Goal: Information Seeking & Learning: Learn about a topic

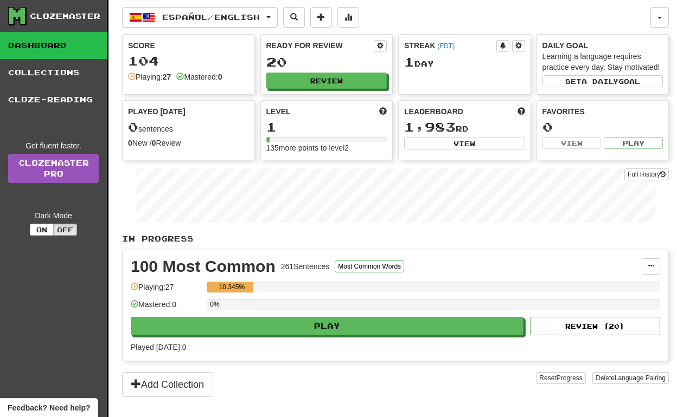
click at [202, 95] on div "Score 104 Playing: 27 Mastered: 0 Ready for Review 20 Review Streak ( EDT ) 1 D…" at bounding box center [395, 97] width 546 height 126
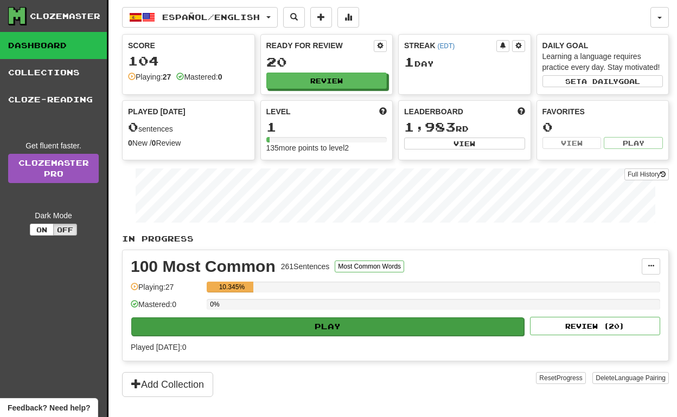
click at [227, 329] on button "Play" at bounding box center [327, 327] width 392 height 18
select select "**"
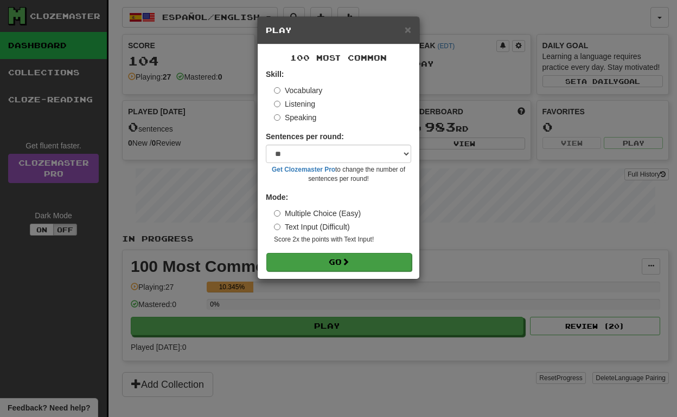
click at [328, 255] on button "Go" at bounding box center [338, 262] width 145 height 18
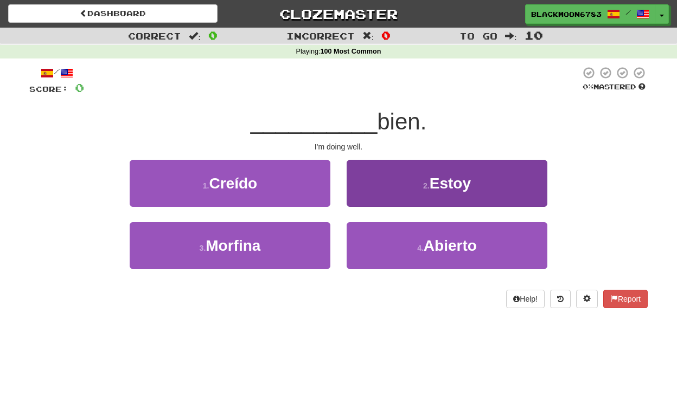
click at [398, 185] on button "2 . Estoy" at bounding box center [446, 183] width 201 height 47
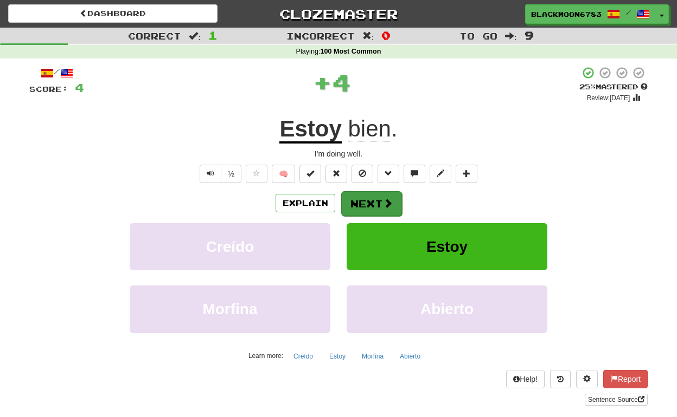
click at [378, 206] on button "Next" at bounding box center [371, 203] width 61 height 25
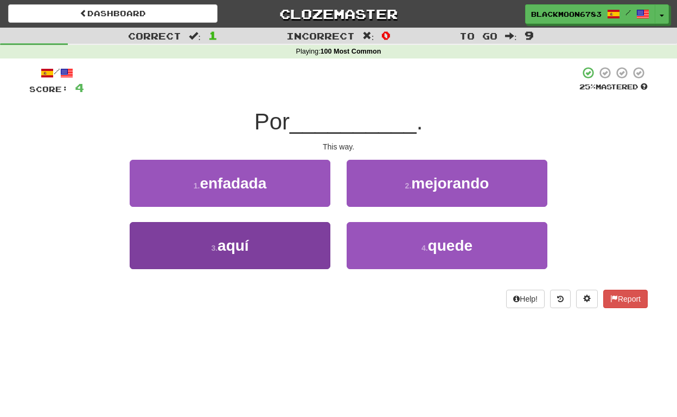
click at [249, 222] on button "3 . aquí" at bounding box center [230, 245] width 201 height 47
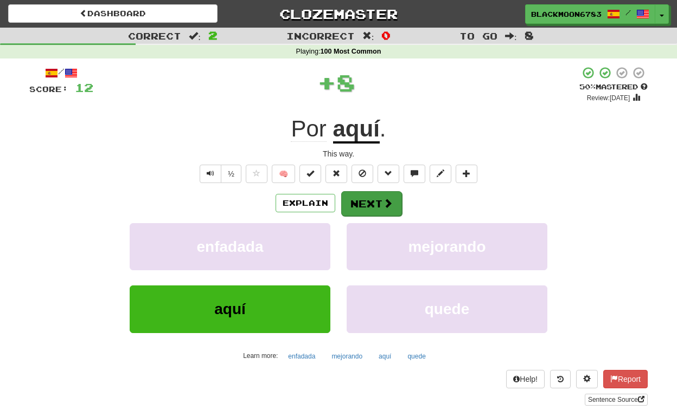
click at [366, 203] on button "Next" at bounding box center [371, 203] width 61 height 25
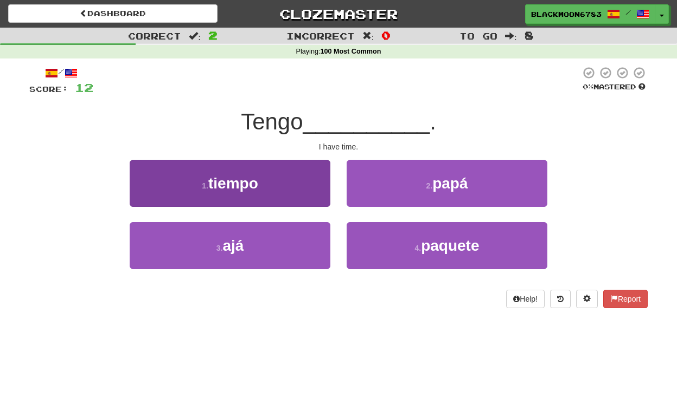
click at [268, 192] on button "1 . tiempo" at bounding box center [230, 183] width 201 height 47
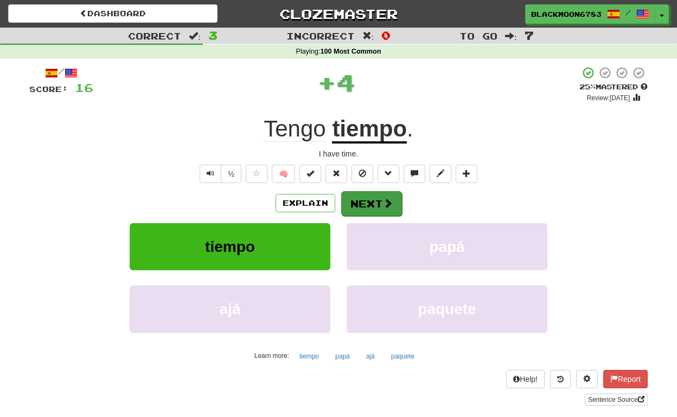
click at [357, 205] on button "Next" at bounding box center [371, 203] width 61 height 25
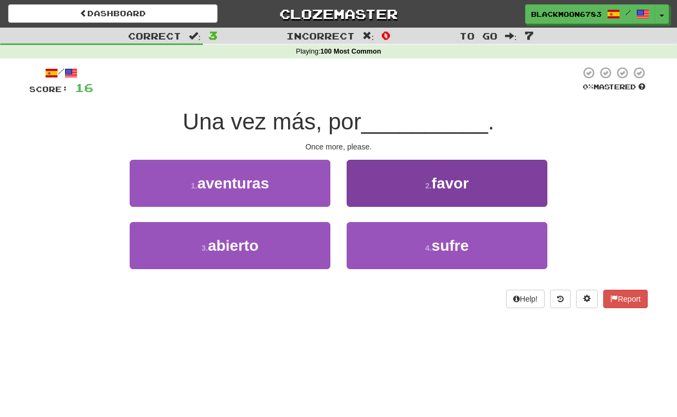
click at [420, 178] on button "2 . favor" at bounding box center [446, 183] width 201 height 47
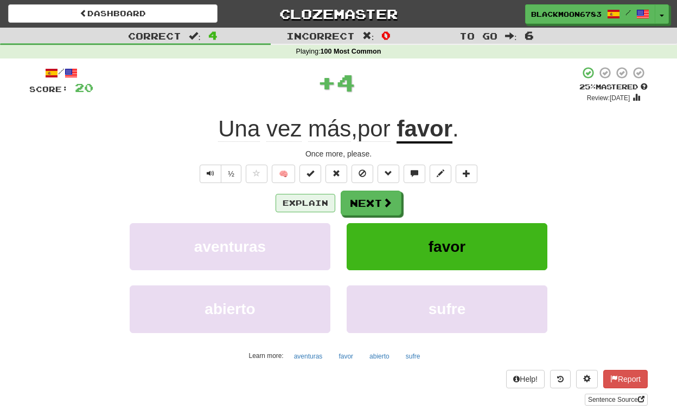
click at [314, 199] on button "Explain" at bounding box center [305, 203] width 60 height 18
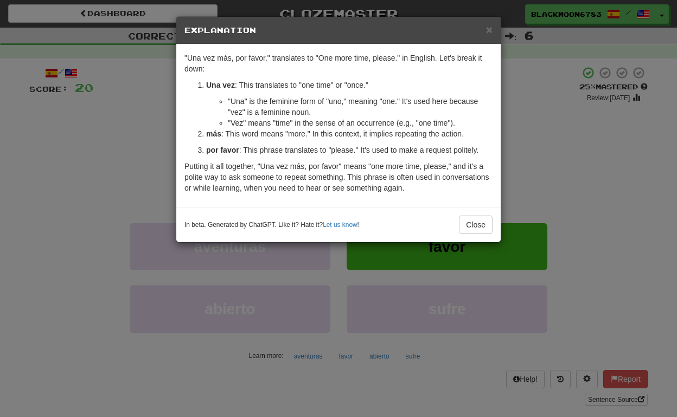
click at [475, 207] on div ""Una vez más, por favor." translates to "One more time, please." in English. Le…" at bounding box center [338, 125] width 324 height 163
click at [476, 221] on button "Close" at bounding box center [476, 225] width 34 height 18
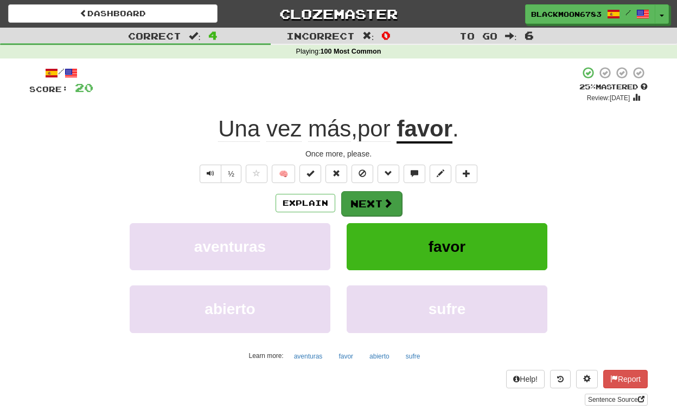
click at [392, 199] on button "Next" at bounding box center [371, 203] width 61 height 25
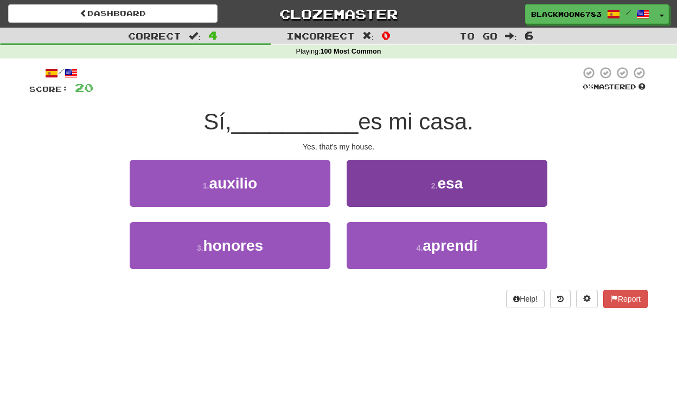
click at [424, 192] on button "2 . esa" at bounding box center [446, 183] width 201 height 47
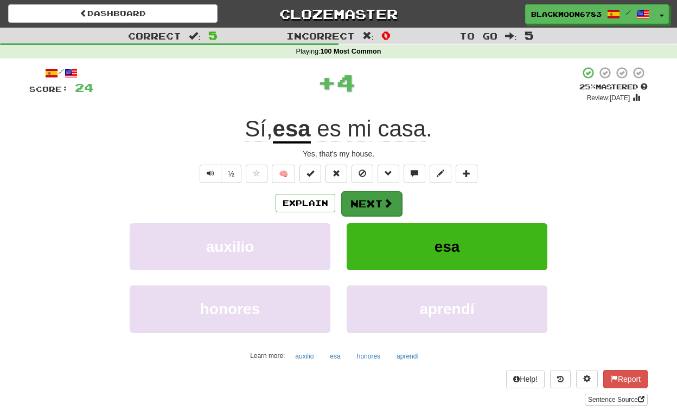
click at [369, 195] on button "Next" at bounding box center [371, 203] width 61 height 25
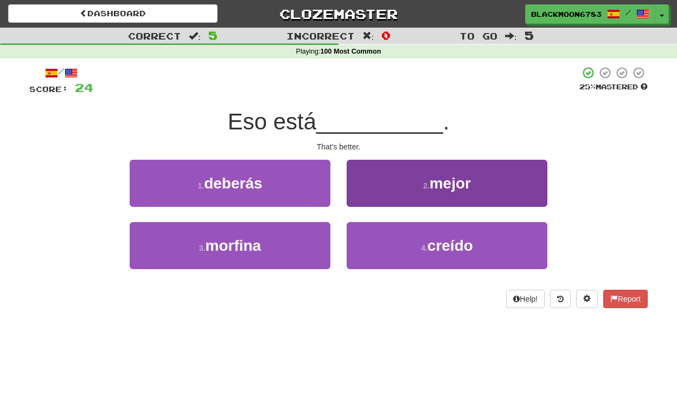
click at [391, 177] on button "2 . mejor" at bounding box center [446, 183] width 201 height 47
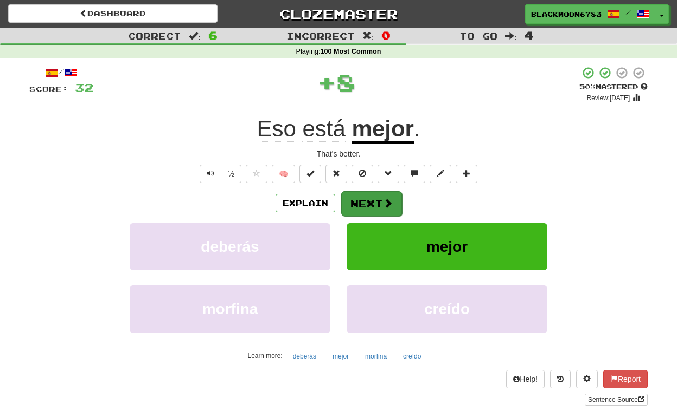
click at [372, 204] on button "Next" at bounding box center [371, 203] width 61 height 25
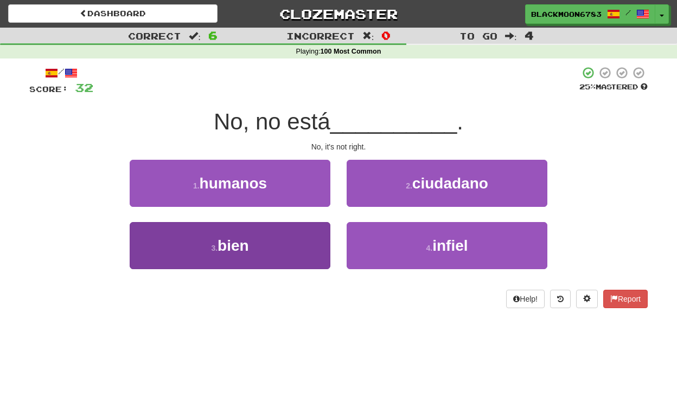
click at [268, 230] on button "3 . bien" at bounding box center [230, 245] width 201 height 47
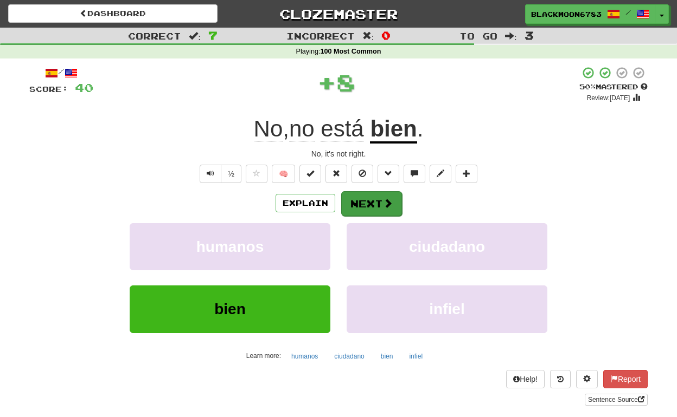
click at [365, 199] on button "Next" at bounding box center [371, 203] width 61 height 25
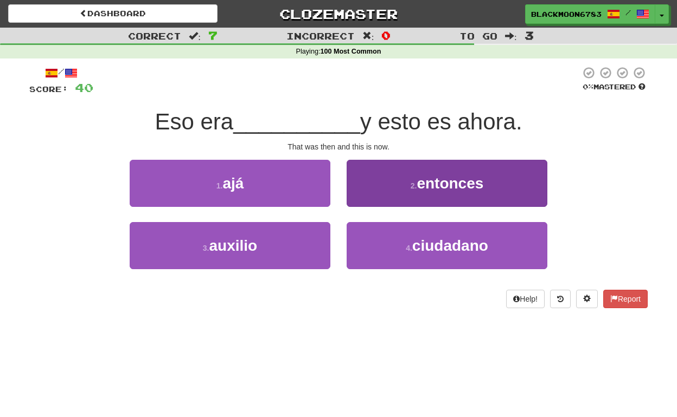
click at [384, 191] on button "2 . entonces" at bounding box center [446, 183] width 201 height 47
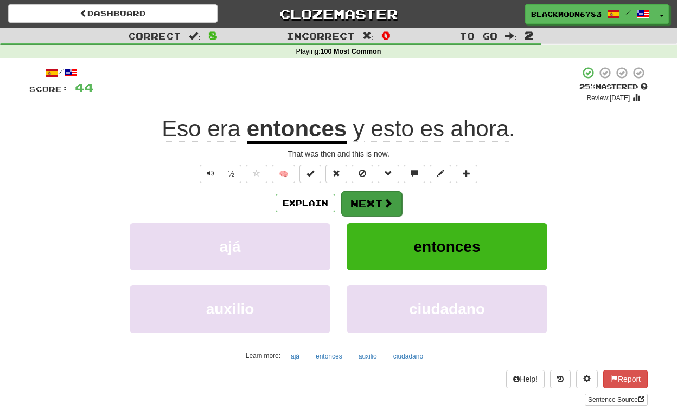
click at [356, 203] on button "Next" at bounding box center [371, 203] width 61 height 25
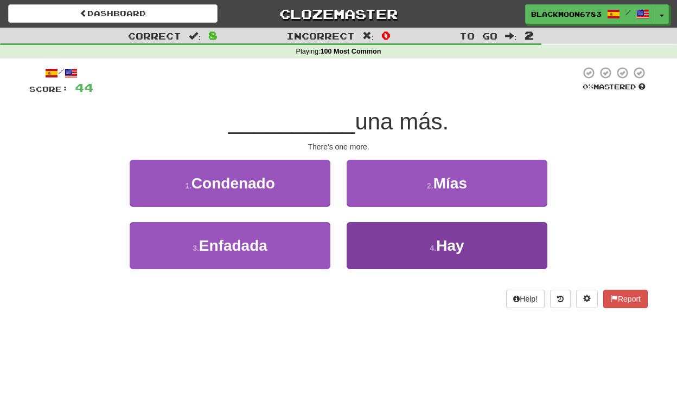
click at [391, 240] on button "4 . Hay" at bounding box center [446, 245] width 201 height 47
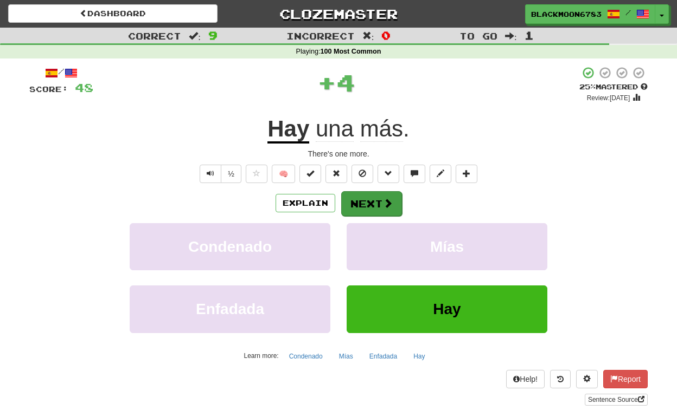
click at [368, 197] on button "Next" at bounding box center [371, 203] width 61 height 25
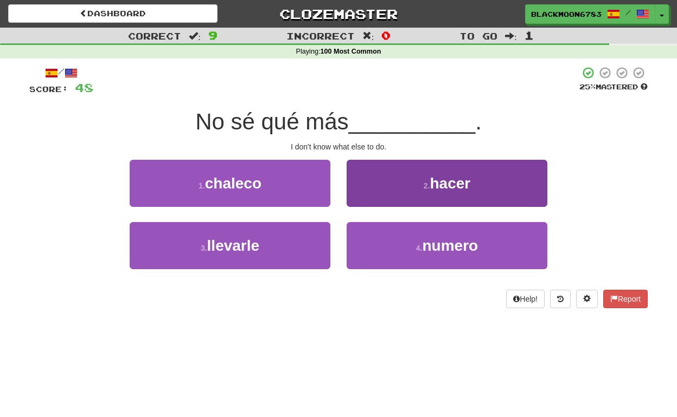
click at [405, 172] on button "2 . hacer" at bounding box center [446, 183] width 201 height 47
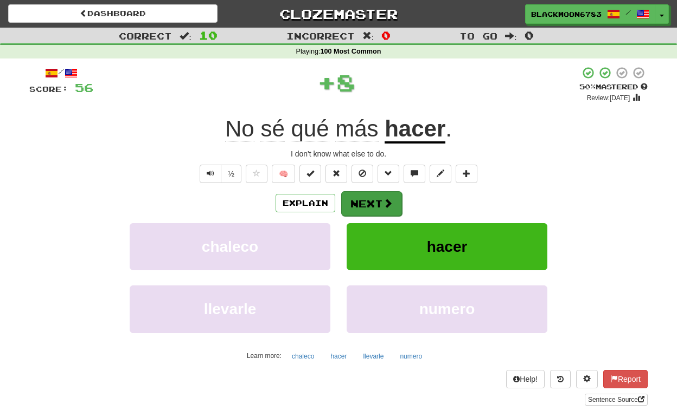
click at [363, 203] on button "Next" at bounding box center [371, 203] width 61 height 25
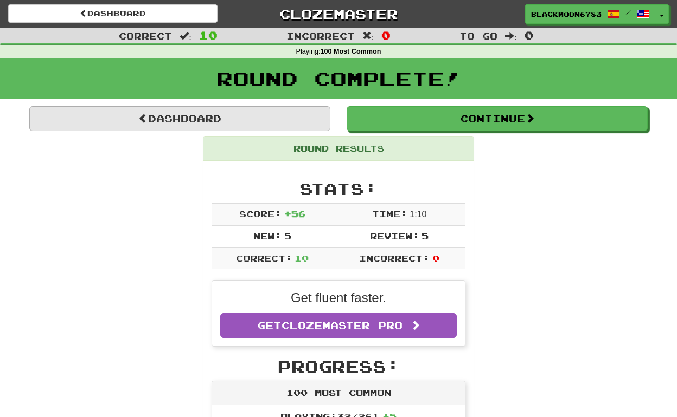
click at [253, 111] on link "Dashboard" at bounding box center [179, 118] width 301 height 25
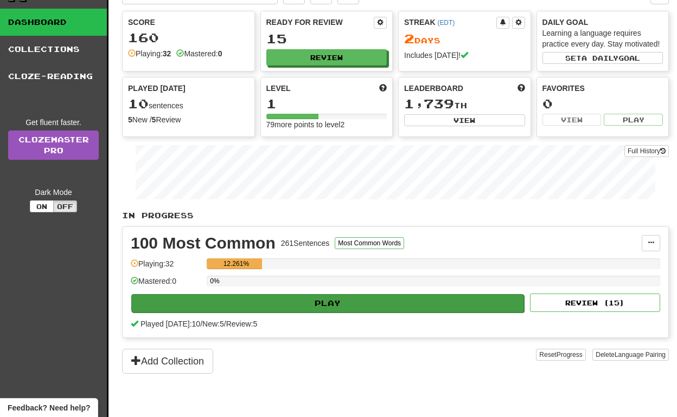
scroll to position [25, 0]
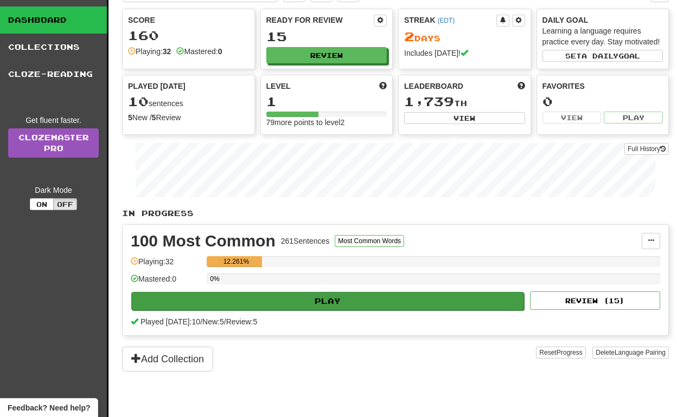
click at [302, 302] on button "Play" at bounding box center [327, 301] width 392 height 18
select select "**"
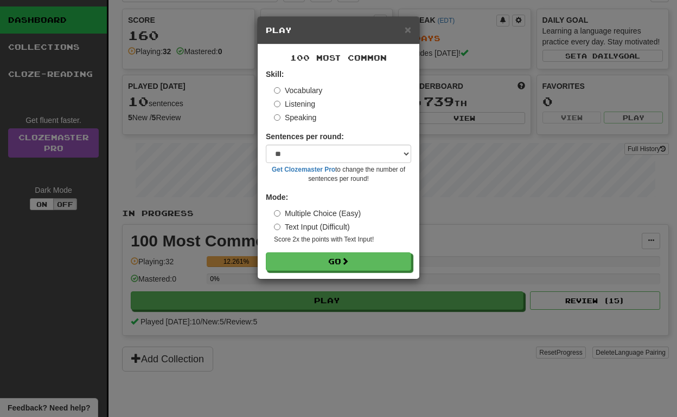
click at [306, 115] on label "Speaking" at bounding box center [295, 117] width 42 height 11
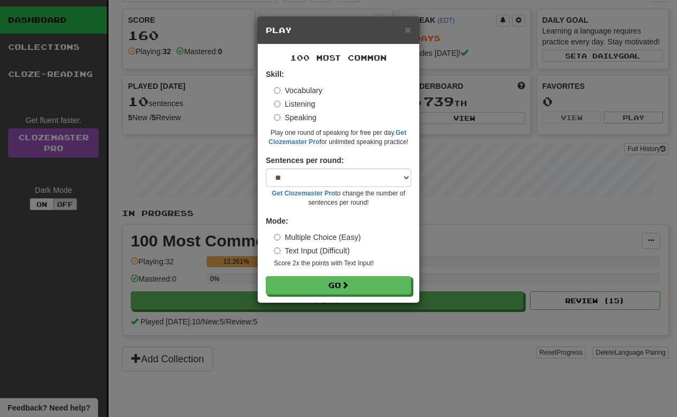
click at [301, 104] on label "Listening" at bounding box center [294, 104] width 41 height 11
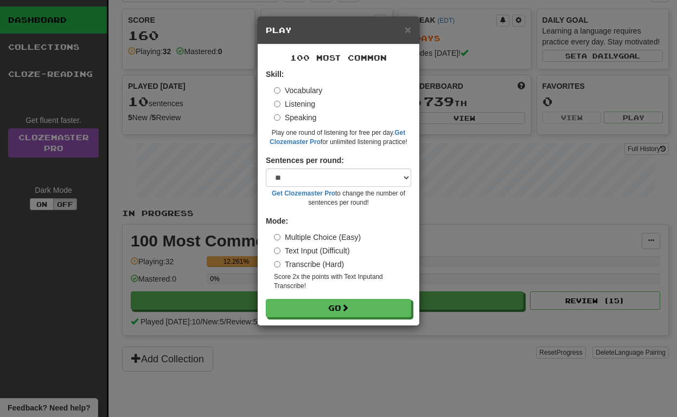
click at [299, 88] on label "Vocabulary" at bounding box center [298, 90] width 48 height 11
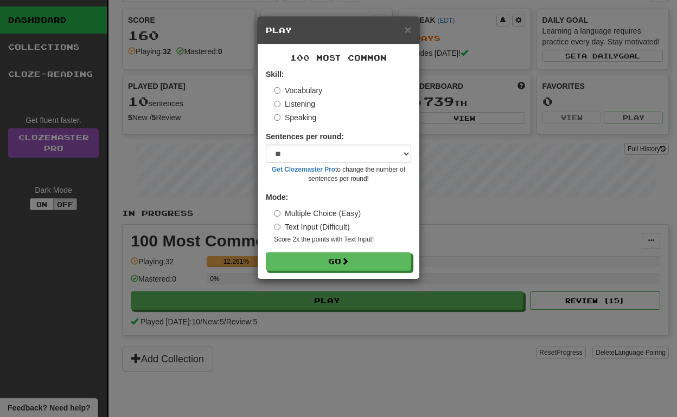
click at [307, 103] on label "Listening" at bounding box center [294, 104] width 41 height 11
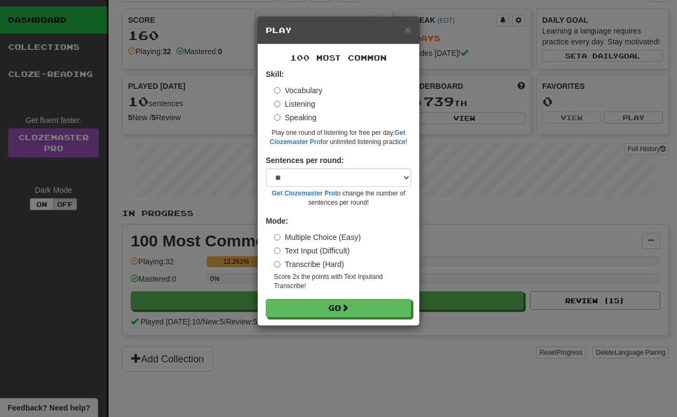
click at [302, 93] on label "Vocabulary" at bounding box center [298, 90] width 48 height 11
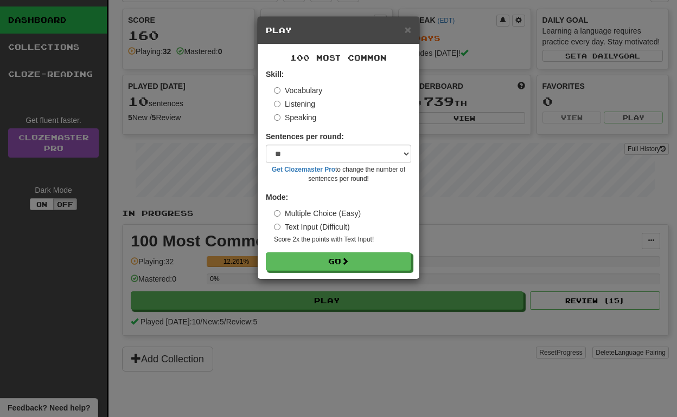
click at [333, 226] on label "Text Input (Difficult)" at bounding box center [312, 227] width 76 height 11
click at [321, 215] on label "Multiple Choice (Easy)" at bounding box center [317, 213] width 87 height 11
click at [402, 30] on h5 "Play" at bounding box center [338, 30] width 145 height 11
click at [410, 30] on span "×" at bounding box center [407, 29] width 7 height 12
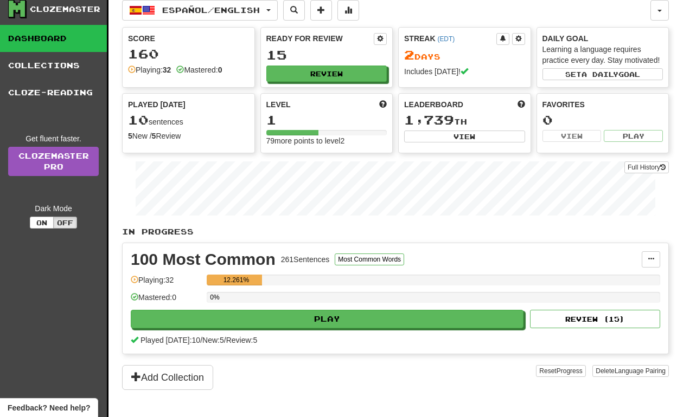
scroll to position [4, 0]
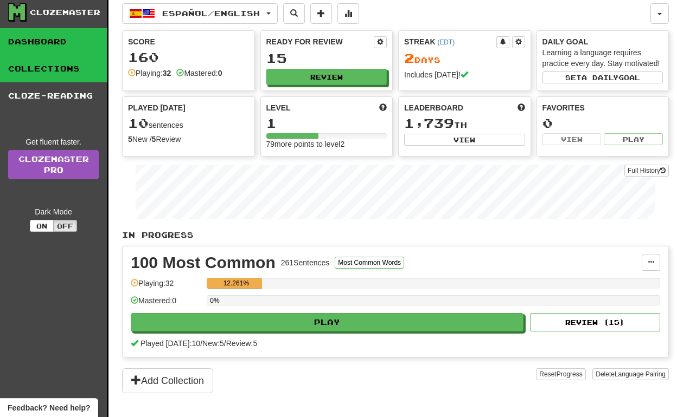
click at [55, 76] on link "Collections" at bounding box center [53, 68] width 107 height 27
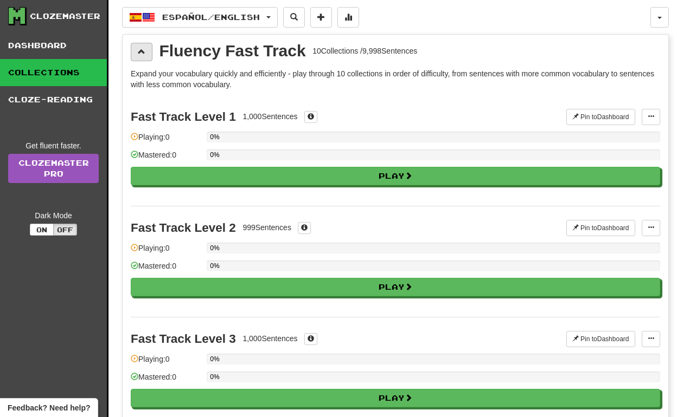
scroll to position [0, 0]
click at [141, 57] on button at bounding box center [142, 52] width 22 height 18
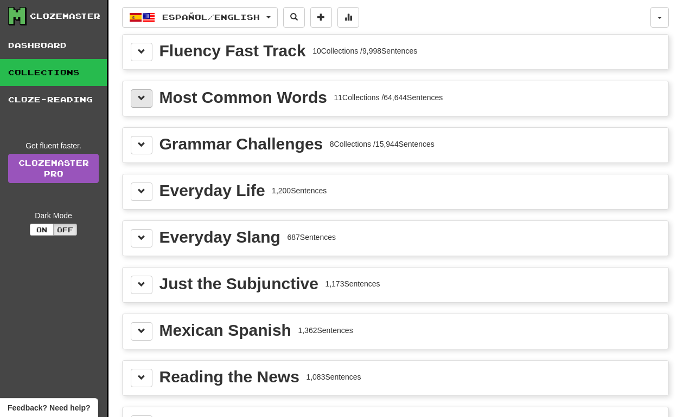
click at [141, 98] on span at bounding box center [142, 98] width 8 height 8
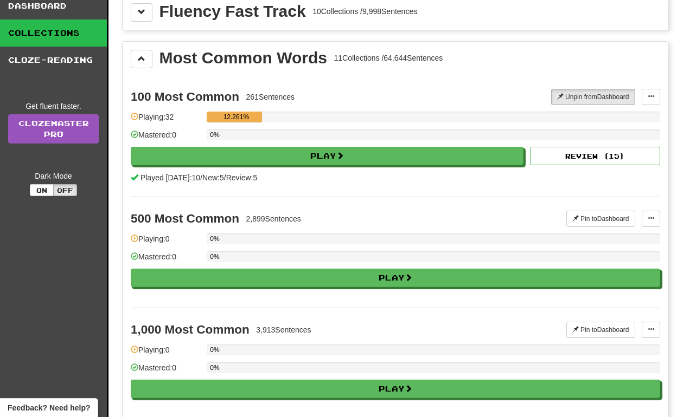
scroll to position [51, 0]
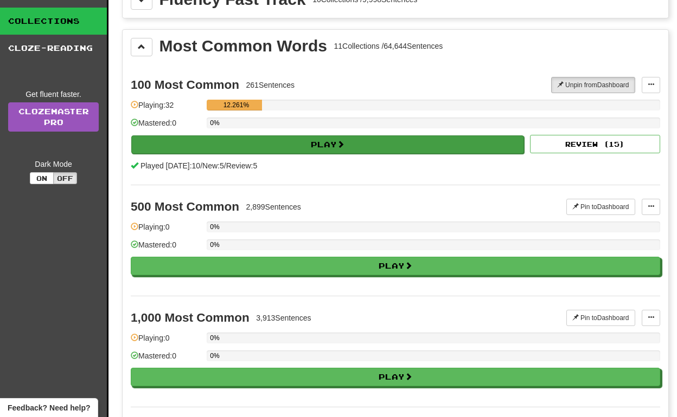
click at [371, 151] on button "Play" at bounding box center [327, 145] width 392 height 18
select select "**"
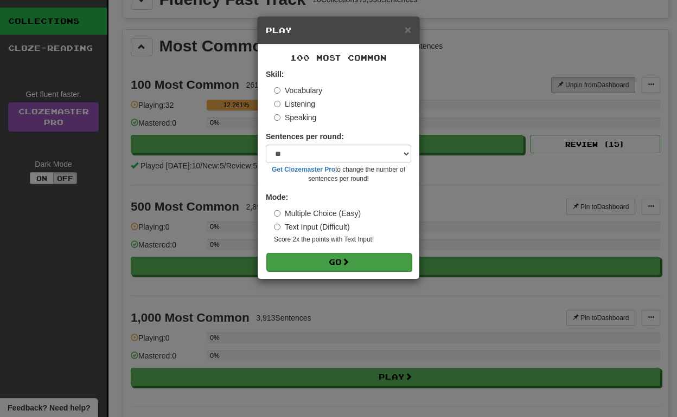
click at [332, 259] on button "Go" at bounding box center [338, 262] width 145 height 18
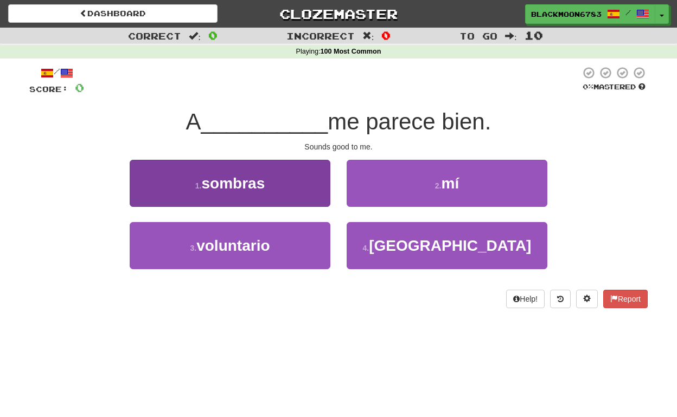
click at [277, 173] on button "1 . sombras" at bounding box center [230, 183] width 201 height 47
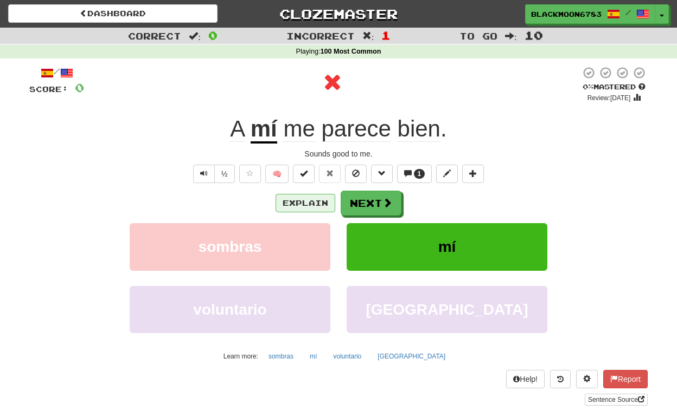
click at [320, 205] on button "Explain" at bounding box center [305, 203] width 60 height 18
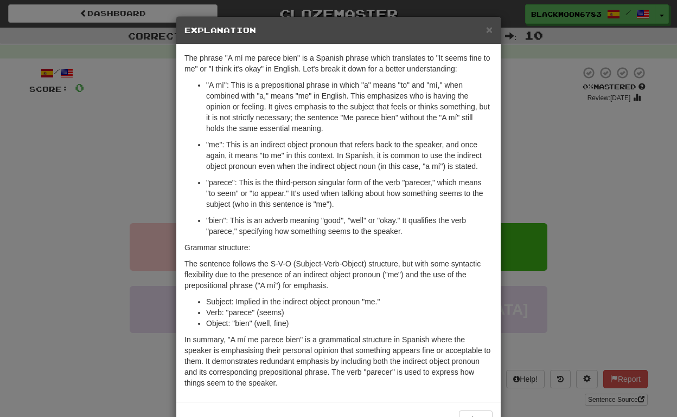
click at [150, 173] on div "× Explanation The phrase "A mí me parece bien" is a Spanish phrase which transl…" at bounding box center [338, 208] width 677 height 417
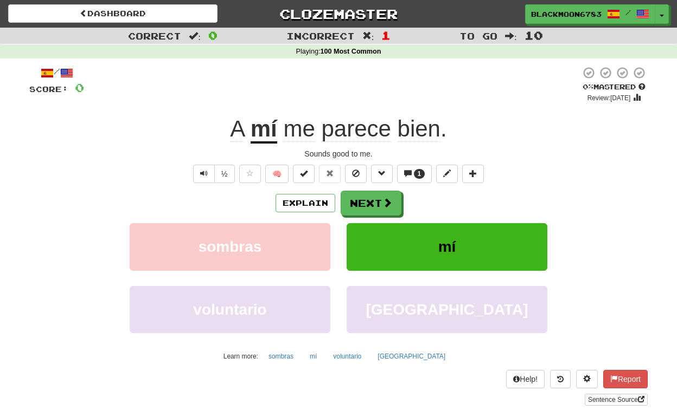
click at [381, 216] on div "Explain Next sombras mí voluntario tokio Learn more: sombras mí voluntario [GEO…" at bounding box center [338, 278] width 618 height 174
click at [373, 212] on button "Next" at bounding box center [371, 203] width 61 height 25
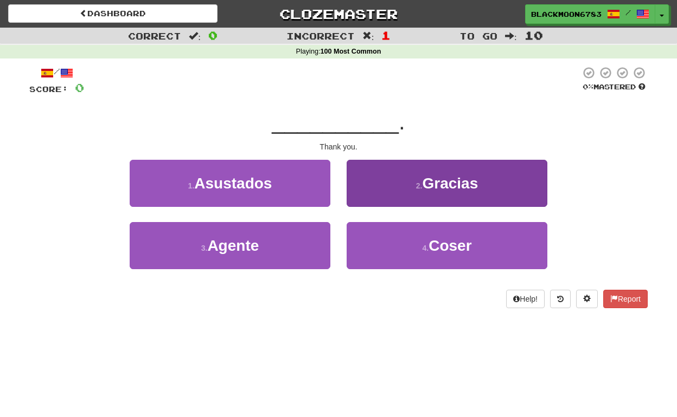
click at [374, 182] on button "2 . Gracias" at bounding box center [446, 183] width 201 height 47
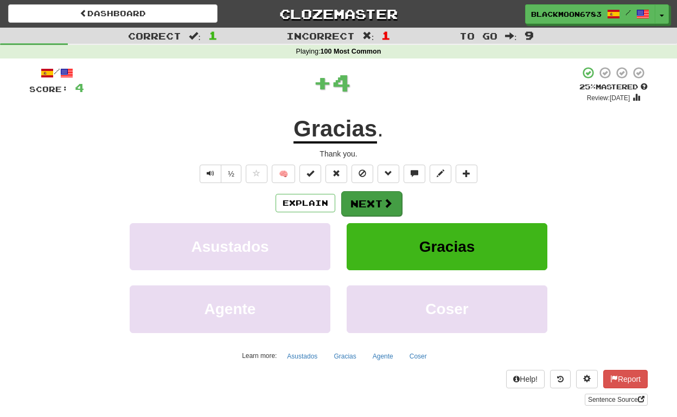
click at [363, 199] on button "Next" at bounding box center [371, 203] width 61 height 25
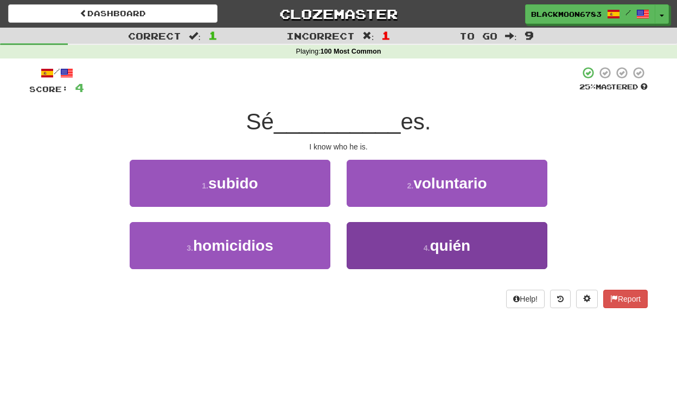
click at [397, 247] on button "4 . quién" at bounding box center [446, 245] width 201 height 47
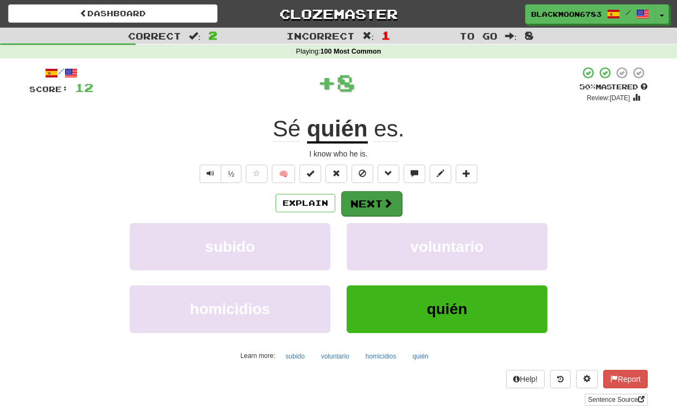
click at [370, 196] on button "Next" at bounding box center [371, 203] width 61 height 25
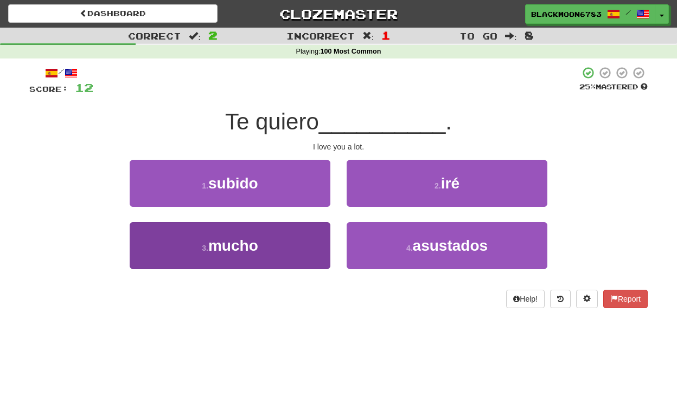
click at [278, 233] on button "3 . mucho" at bounding box center [230, 245] width 201 height 47
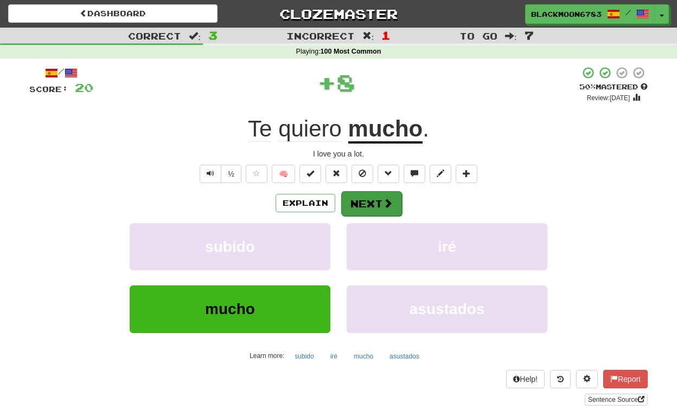
click at [368, 197] on button "Next" at bounding box center [371, 203] width 61 height 25
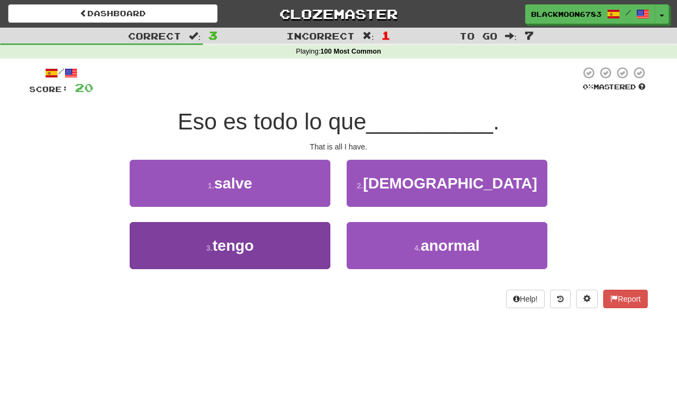
click at [269, 239] on button "3 . tengo" at bounding box center [230, 245] width 201 height 47
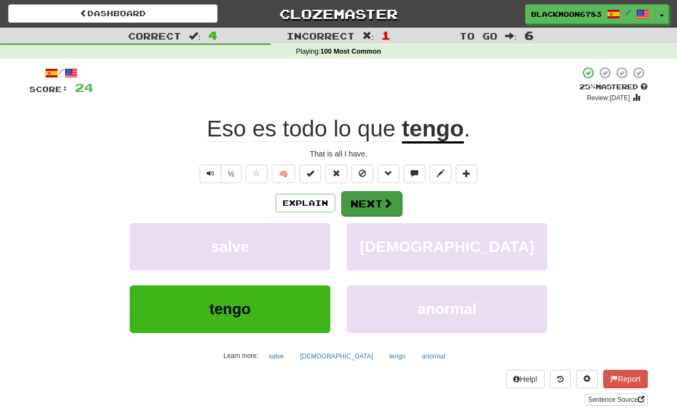
click at [375, 198] on button "Next" at bounding box center [371, 203] width 61 height 25
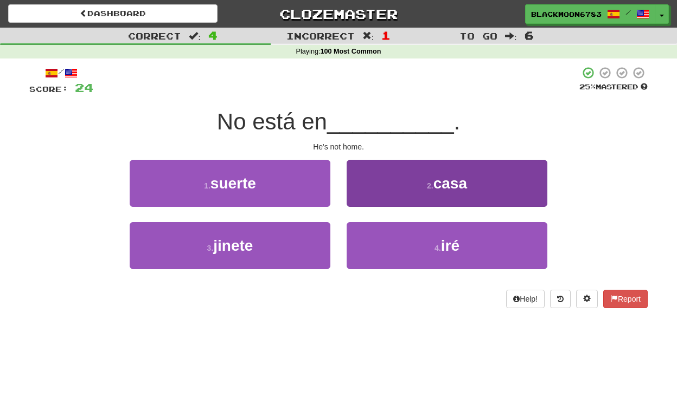
click at [375, 202] on button "2 . casa" at bounding box center [446, 183] width 201 height 47
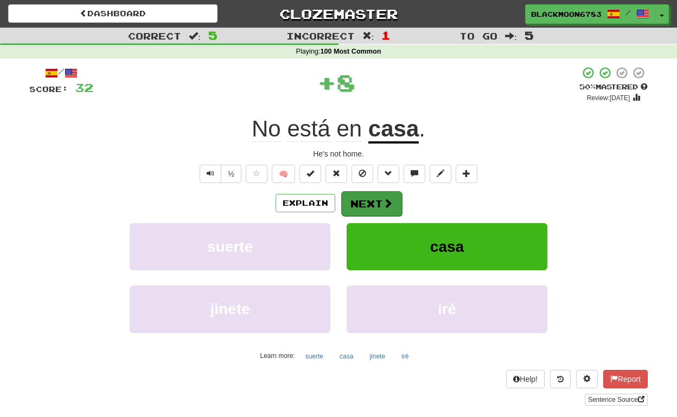
click at [347, 205] on button "Next" at bounding box center [371, 203] width 61 height 25
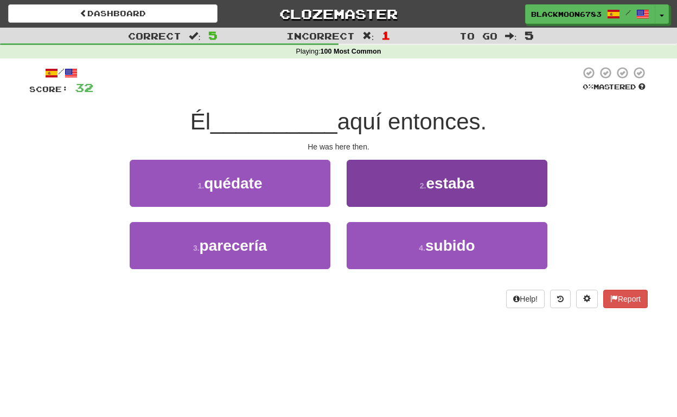
click at [350, 183] on button "2 . estaba" at bounding box center [446, 183] width 201 height 47
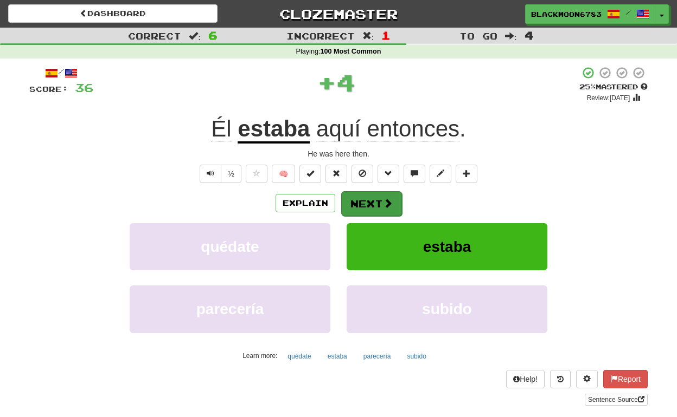
click at [348, 208] on button "Next" at bounding box center [371, 203] width 61 height 25
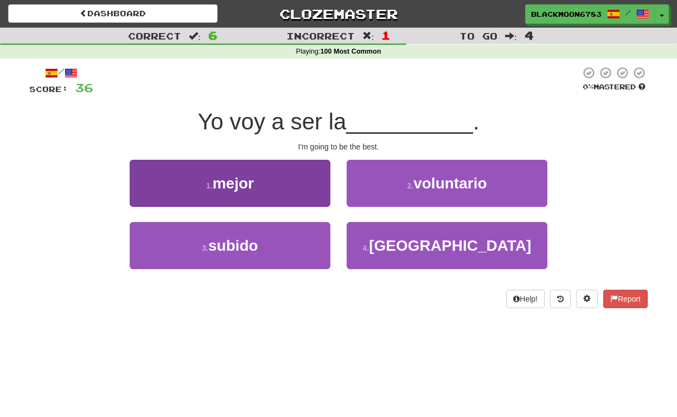
click at [269, 182] on button "1 . mejor" at bounding box center [230, 183] width 201 height 47
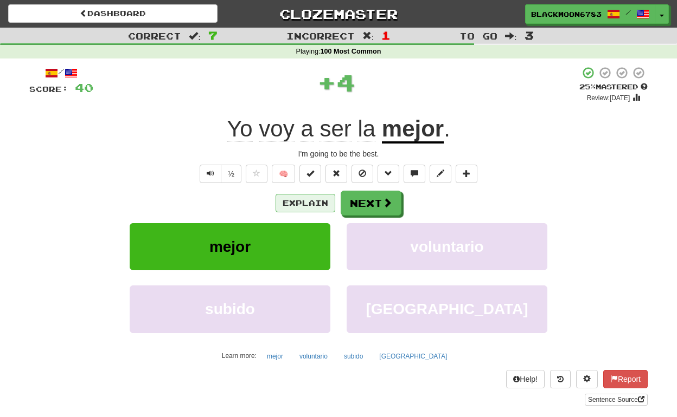
click at [300, 199] on button "Explain" at bounding box center [305, 203] width 60 height 18
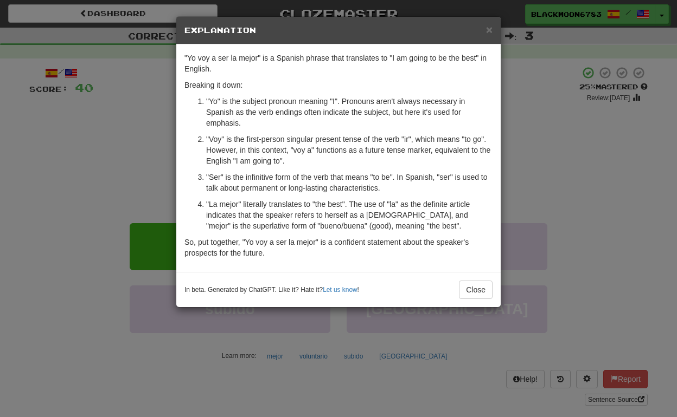
click at [128, 197] on div "× Explanation "Yo voy a ser la mejor" is a Spanish phrase that translates to "I…" at bounding box center [338, 208] width 677 height 417
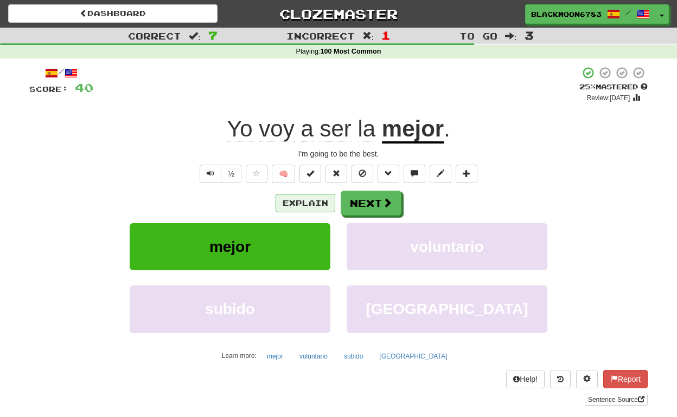
click at [277, 197] on button "Explain" at bounding box center [305, 203] width 60 height 18
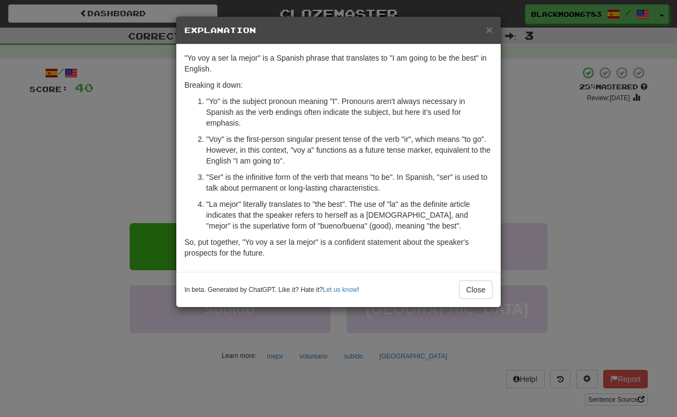
click at [83, 205] on div "× Explanation "Yo voy a ser la mejor" is a Spanish phrase that translates to "I…" at bounding box center [338, 208] width 677 height 417
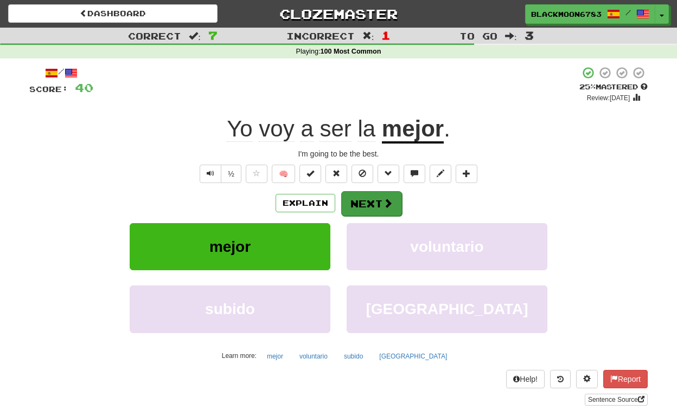
click at [369, 194] on button "Next" at bounding box center [371, 203] width 61 height 25
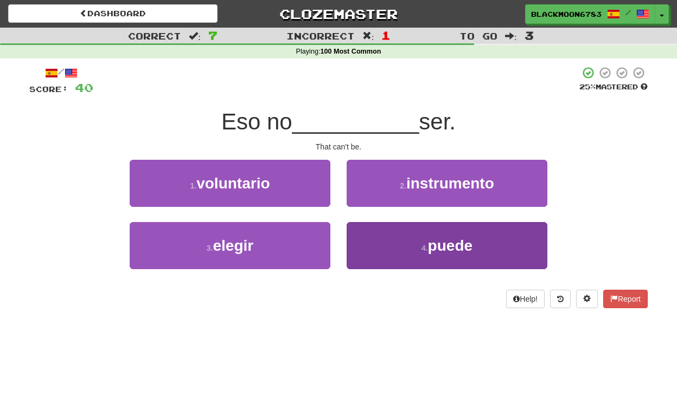
click at [385, 227] on button "4 . puede" at bounding box center [446, 245] width 201 height 47
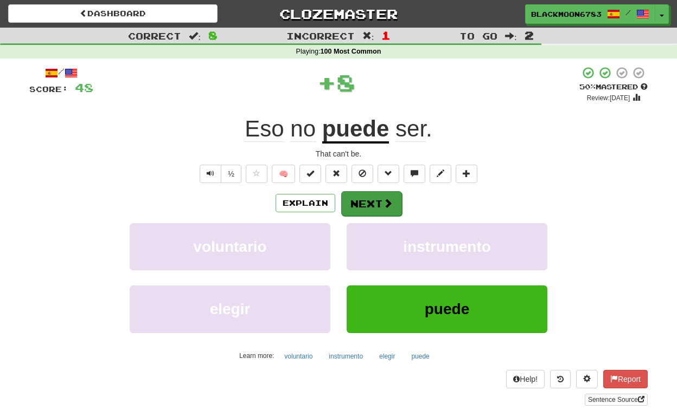
click at [379, 203] on button "Next" at bounding box center [371, 203] width 61 height 25
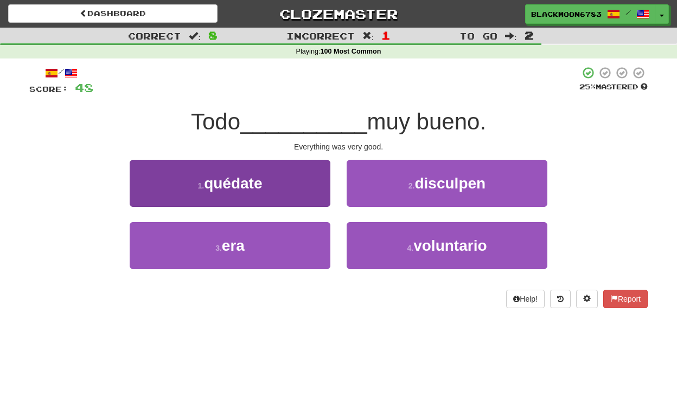
click at [299, 194] on button "1 . quédate" at bounding box center [230, 183] width 201 height 47
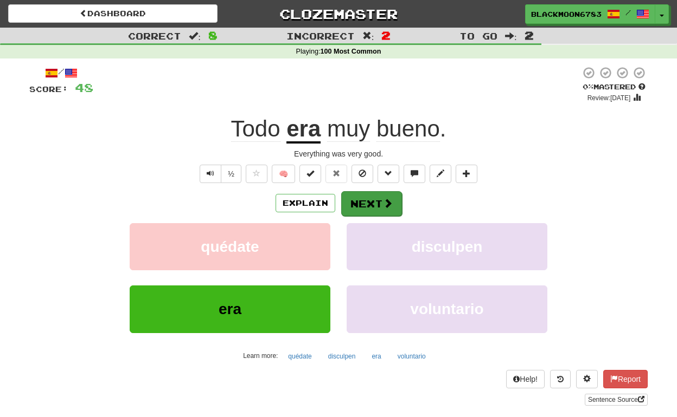
click at [356, 211] on button "Next" at bounding box center [371, 203] width 61 height 25
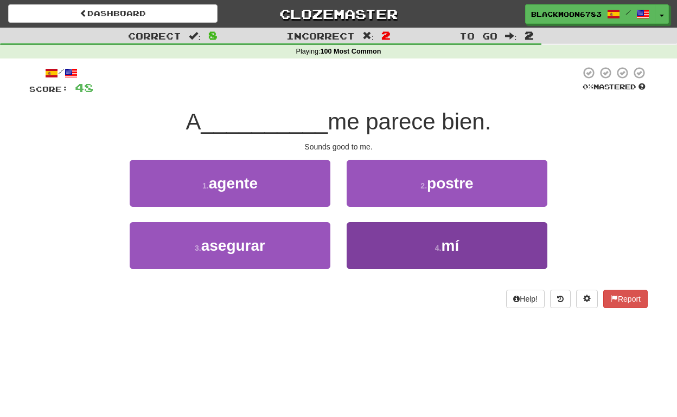
click at [404, 241] on button "4 . mí" at bounding box center [446, 245] width 201 height 47
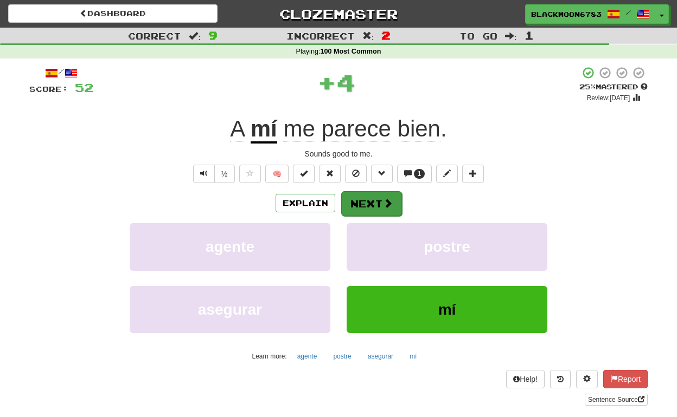
click at [368, 199] on button "Next" at bounding box center [371, 203] width 61 height 25
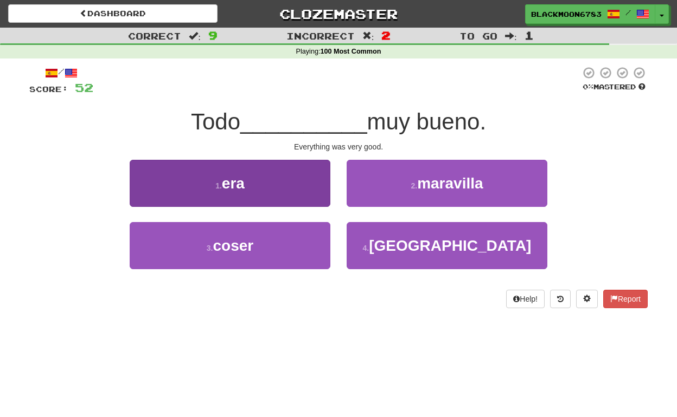
click at [291, 188] on button "1 . era" at bounding box center [230, 183] width 201 height 47
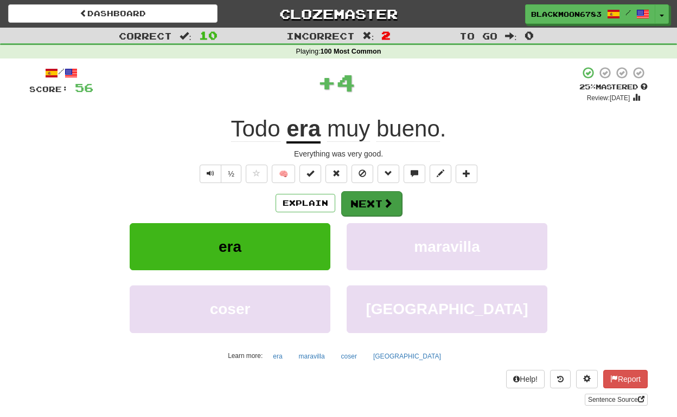
click at [378, 199] on button "Next" at bounding box center [371, 203] width 61 height 25
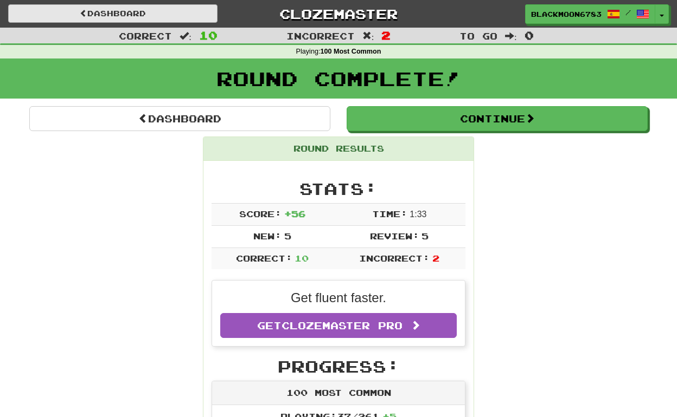
click at [162, 13] on link "Dashboard" at bounding box center [112, 13] width 209 height 18
